Goal: Information Seeking & Learning: Find specific page/section

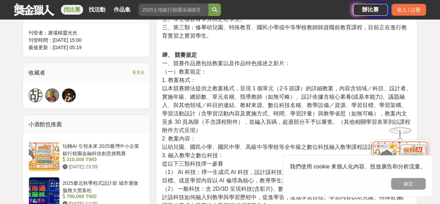
scroll to position [418, 0]
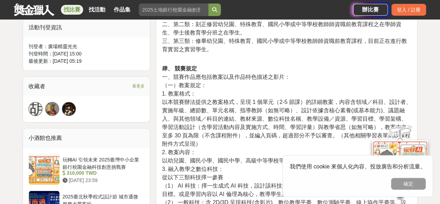
click at [77, 11] on link "找比賽" at bounding box center [72, 10] width 22 height 10
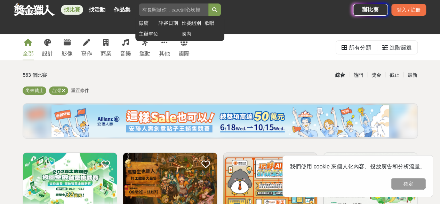
click at [149, 11] on input "search" at bounding box center [174, 9] width 70 height 13
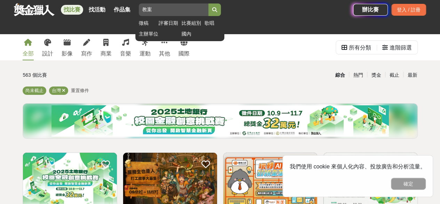
type input "教案"
click at [209, 3] on button "submit" at bounding box center [215, 9] width 13 height 13
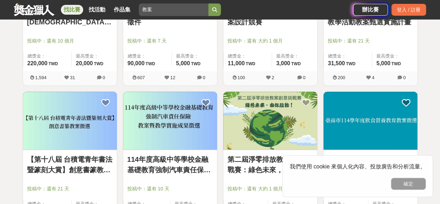
scroll to position [104, 0]
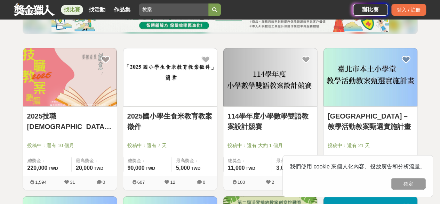
click at [71, 114] on link "2025技職[DEMOGRAPHIC_DATA]徵選" at bounding box center [70, 121] width 86 height 21
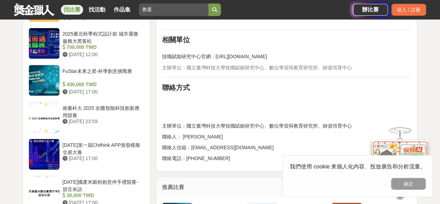
scroll to position [557, 0]
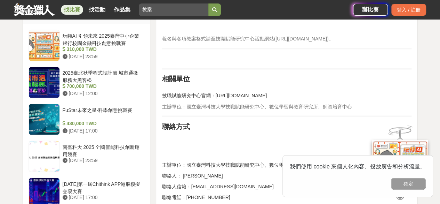
click at [236, 99] on p "技職賦能研究中心官網：[URL][DOMAIN_NAME]" at bounding box center [287, 92] width 250 height 15
